Goal: Navigation & Orientation: Find specific page/section

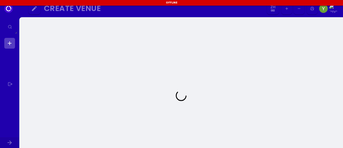
select select "zh"
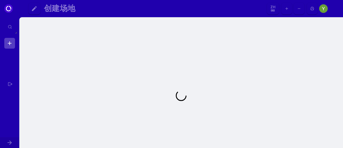
select select "zh"
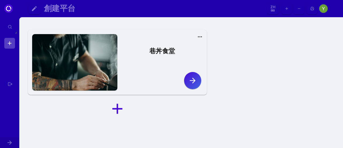
click at [201, 36] on icon at bounding box center [199, 36] width 5 height 5
select select "zh"
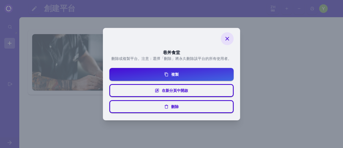
click at [229, 38] on icon at bounding box center [227, 38] width 6 height 6
select select "zh"
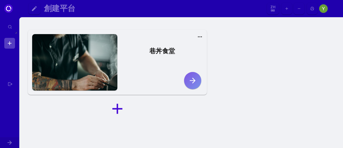
click at [192, 80] on icon "button" at bounding box center [193, 80] width 9 height 9
select select "zh"
